Goal: Book appointment/travel/reservation

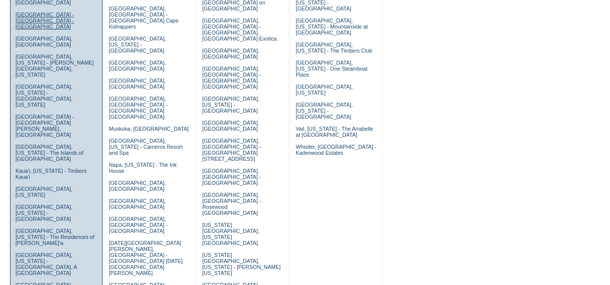
scroll to position [280, 0]
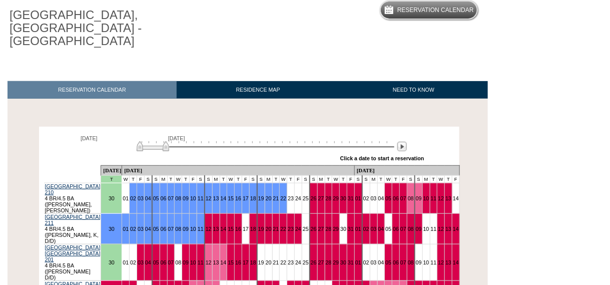
scroll to position [120, 0]
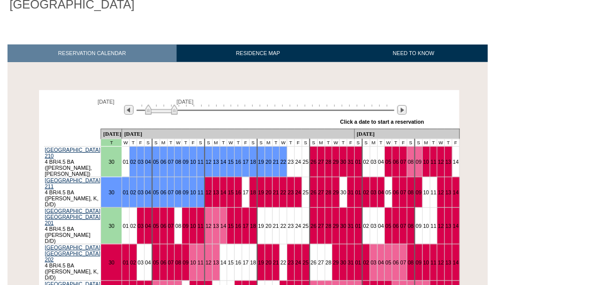
drag, startPoint x: 164, startPoint y: 97, endPoint x: 173, endPoint y: 97, distance: 9.0
click at [173, 105] on img at bounding box center [161, 110] width 33 height 10
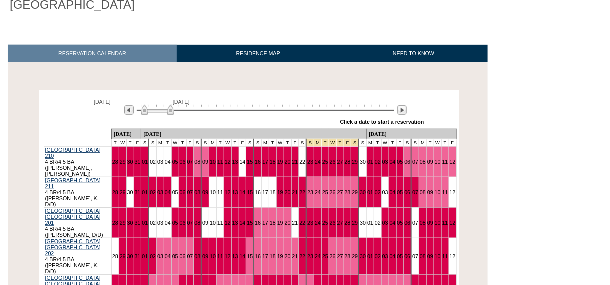
click at [143, 105] on img at bounding box center [157, 110] width 33 height 10
